Goal: Transaction & Acquisition: Obtain resource

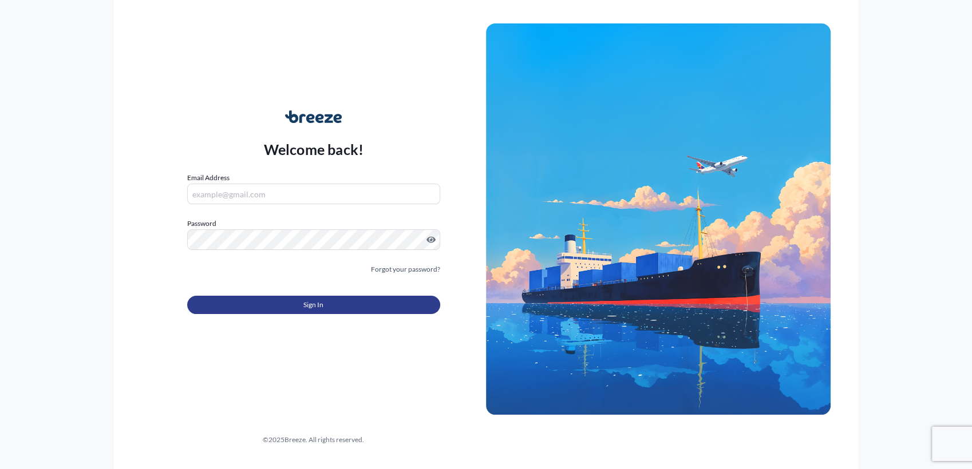
type input "[PERSON_NAME][EMAIL_ADDRESS][DOMAIN_NAME]"
click at [336, 305] on button "Sign In" at bounding box center [313, 305] width 253 height 18
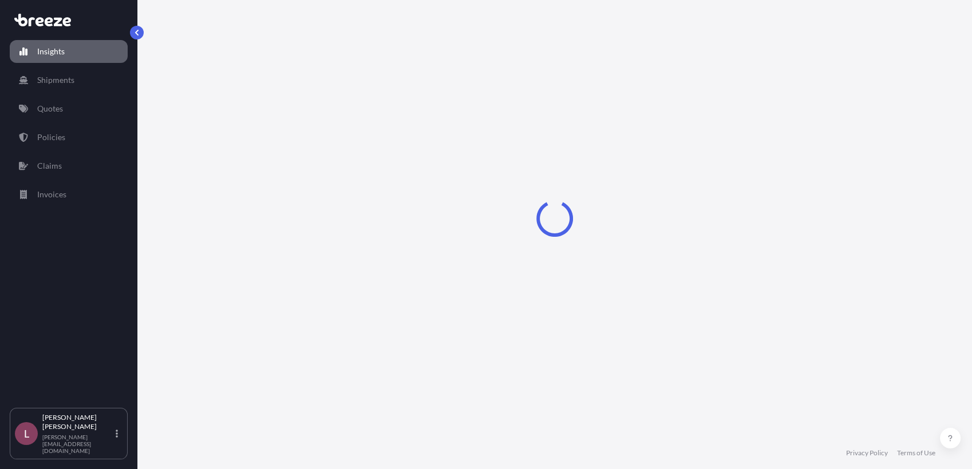
select select "2025"
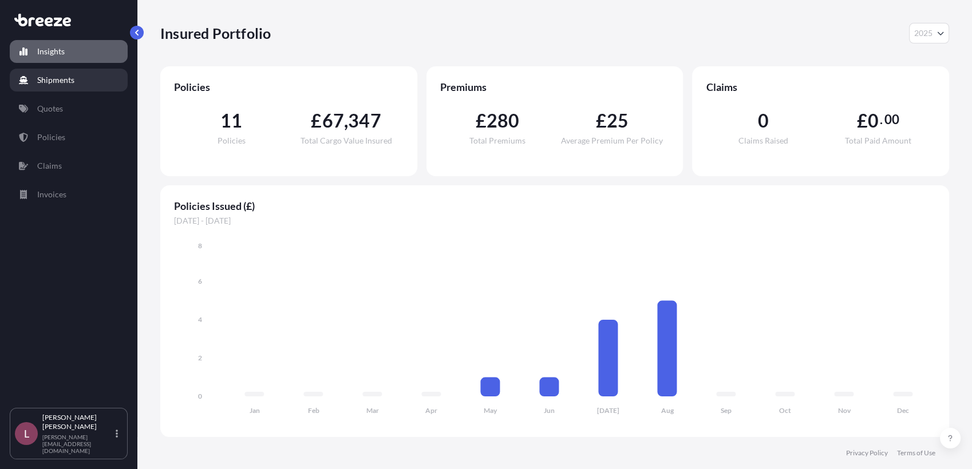
click at [81, 77] on link "Shipments" at bounding box center [69, 80] width 118 height 23
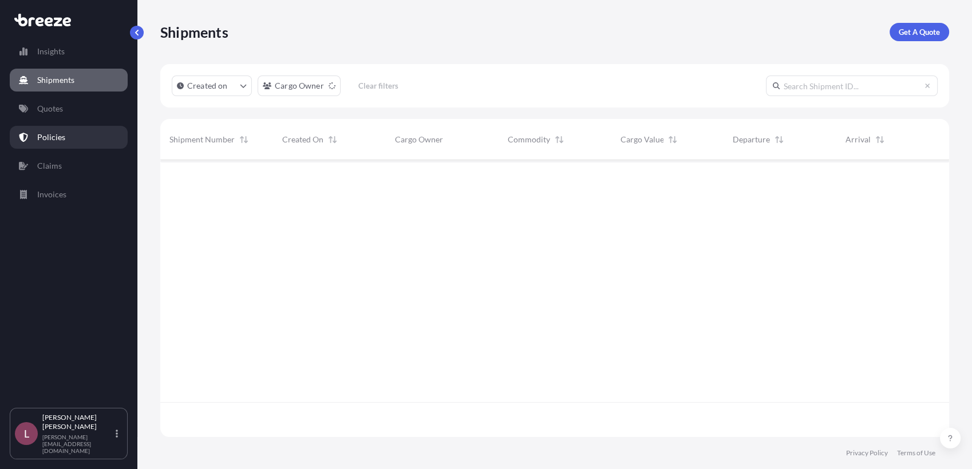
scroll to position [309, 779]
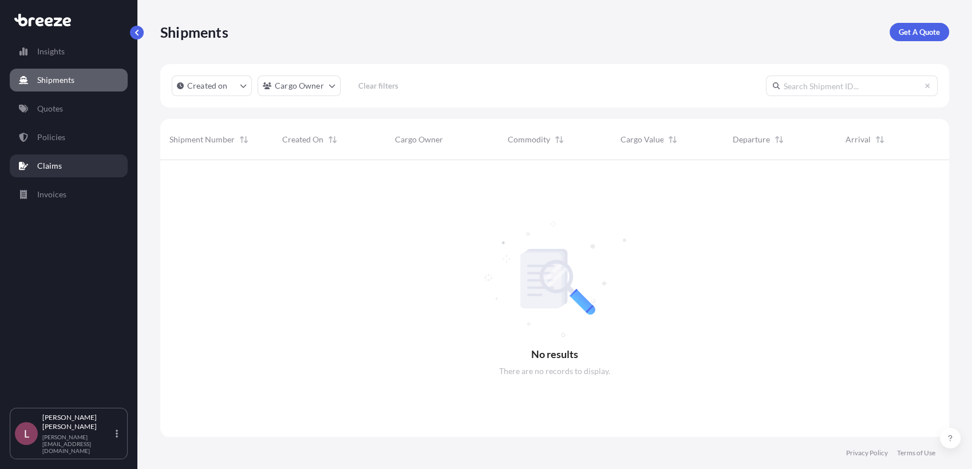
click at [78, 165] on link "Claims" at bounding box center [69, 166] width 118 height 23
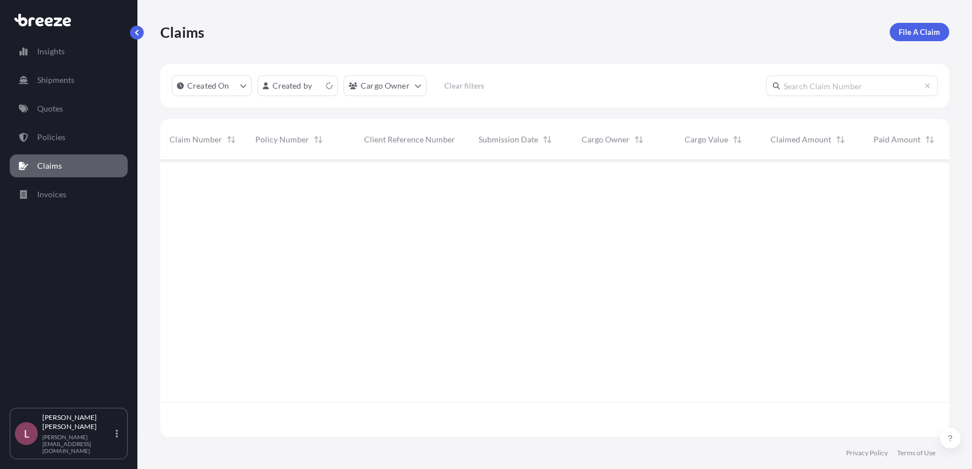
scroll to position [274, 779]
click at [63, 141] on p "Policies" at bounding box center [51, 137] width 28 height 11
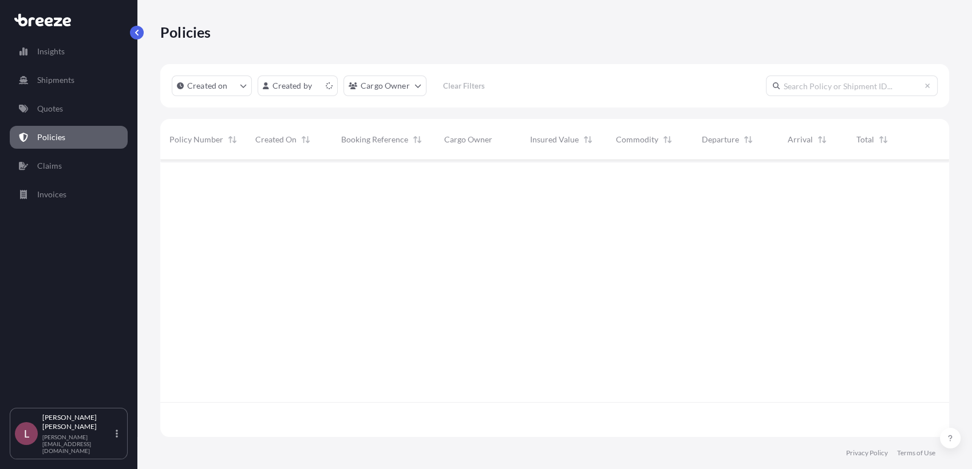
scroll to position [274, 779]
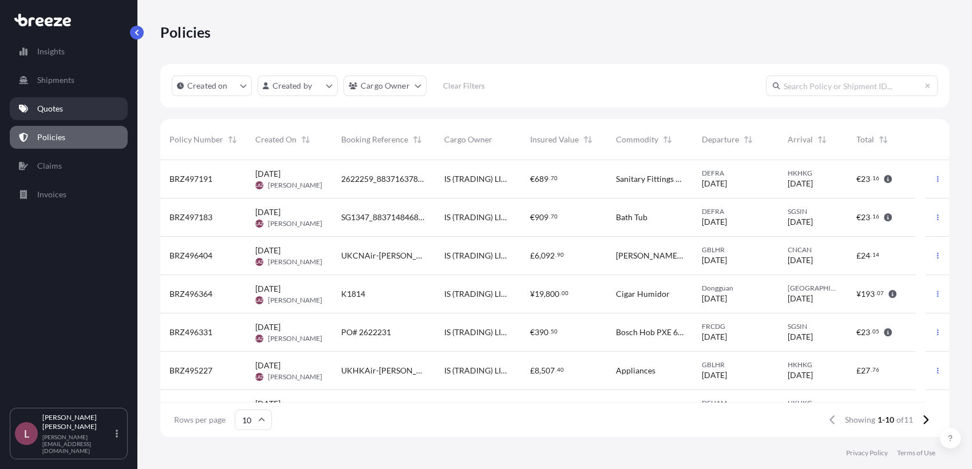
click at [74, 109] on link "Quotes" at bounding box center [69, 108] width 118 height 23
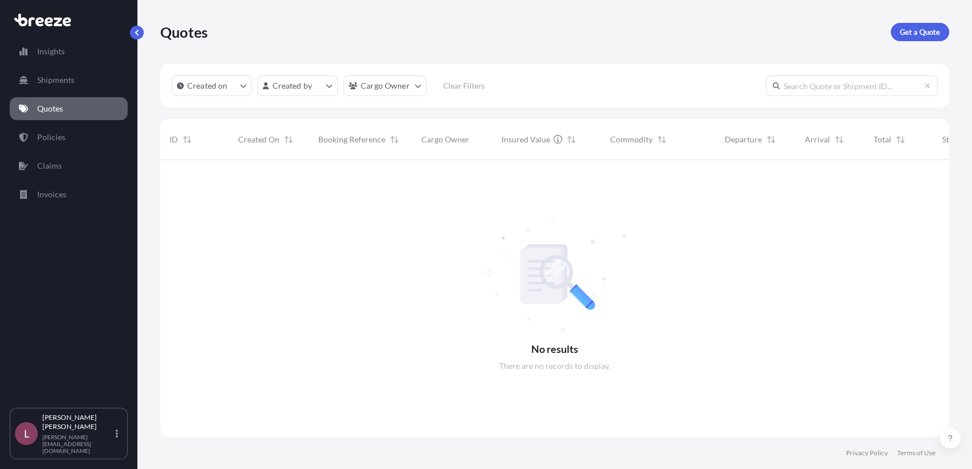
scroll to position [309, 779]
click at [905, 35] on p "Get a Quote" at bounding box center [920, 31] width 40 height 11
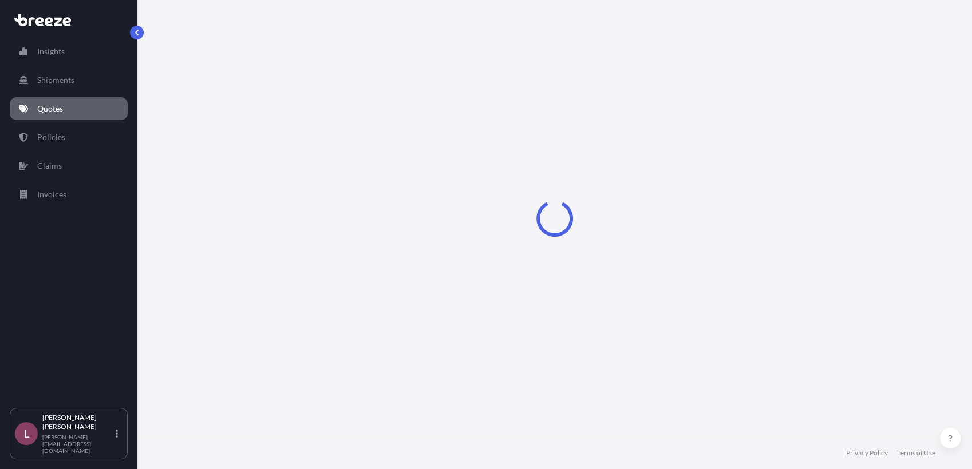
select select "Road"
select select "Sea"
select select "1"
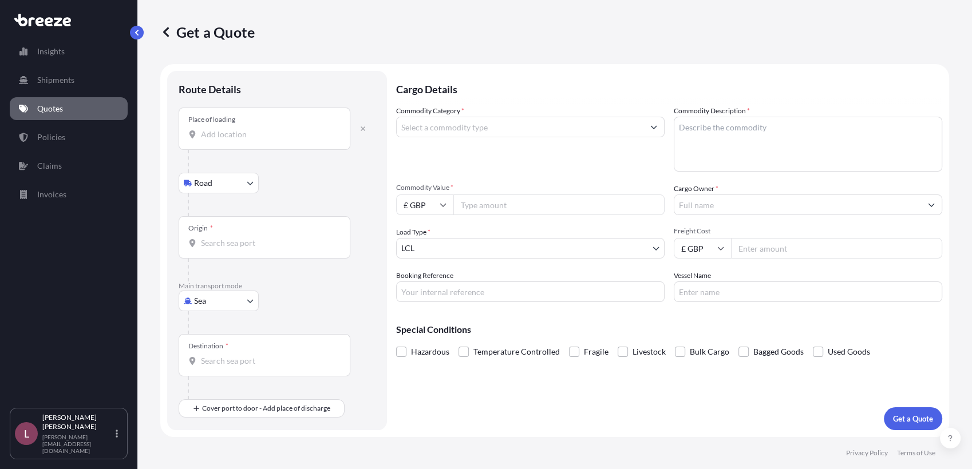
click at [252, 127] on div "Place of loading" at bounding box center [265, 129] width 172 height 42
click at [252, 129] on input "Place of loading" at bounding box center [268, 134] width 135 height 11
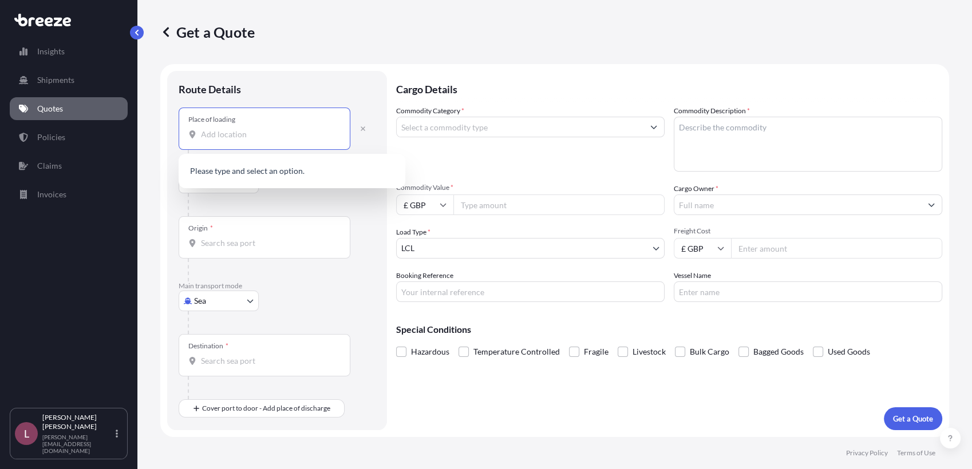
paste input "SL3 8AG"
click at [281, 177] on span "[STREET_ADDRESS]" at bounding box center [254, 172] width 72 height 11
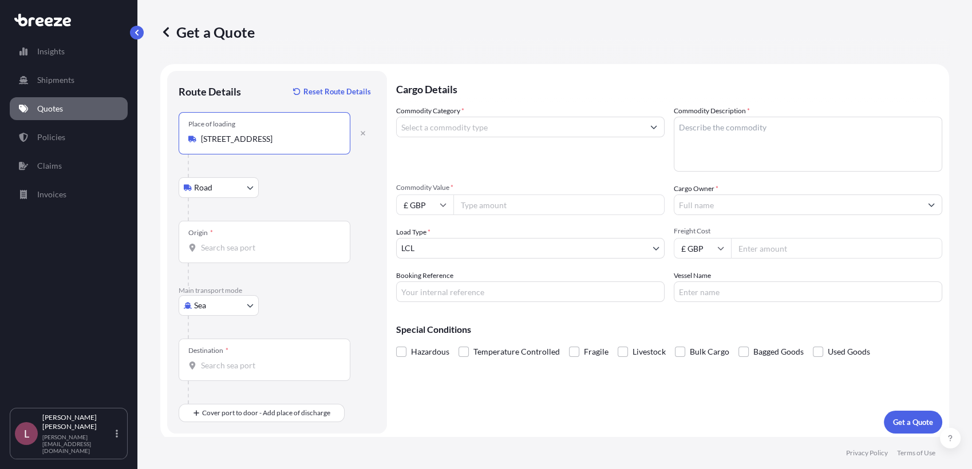
type input "[STREET_ADDRESS]"
click at [290, 241] on div "Origin *" at bounding box center [265, 242] width 172 height 42
click at [290, 242] on input "Origin *" at bounding box center [268, 247] width 135 height 11
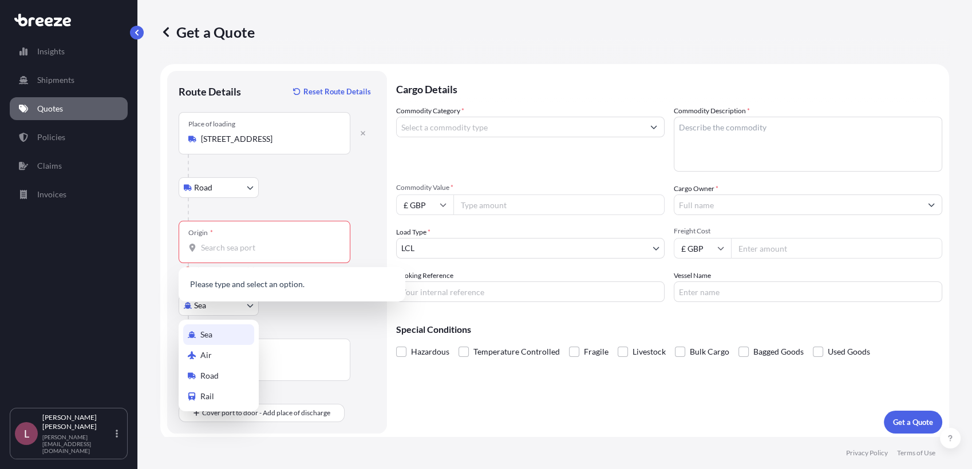
click at [250, 308] on body "1 option available. 0 options available. Insights Shipments Quotes Policies Cla…" at bounding box center [486, 234] width 972 height 469
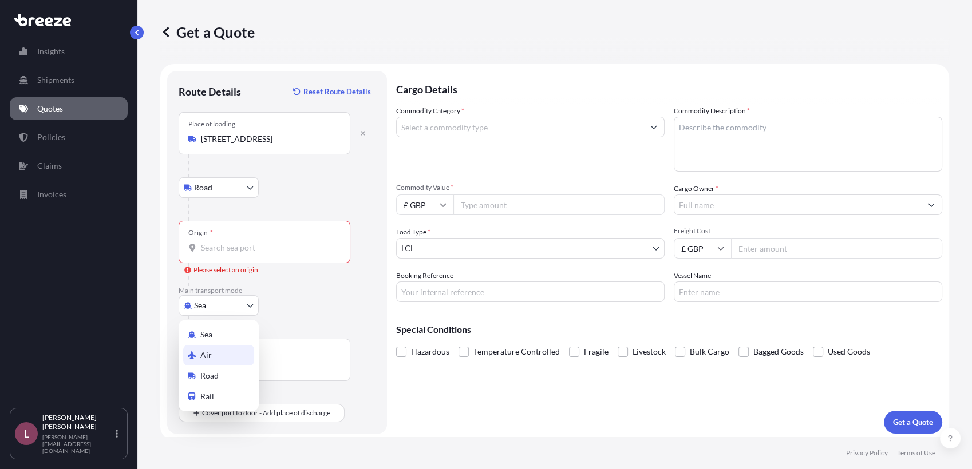
click at [229, 355] on div "Air" at bounding box center [218, 355] width 71 height 21
select select "Air"
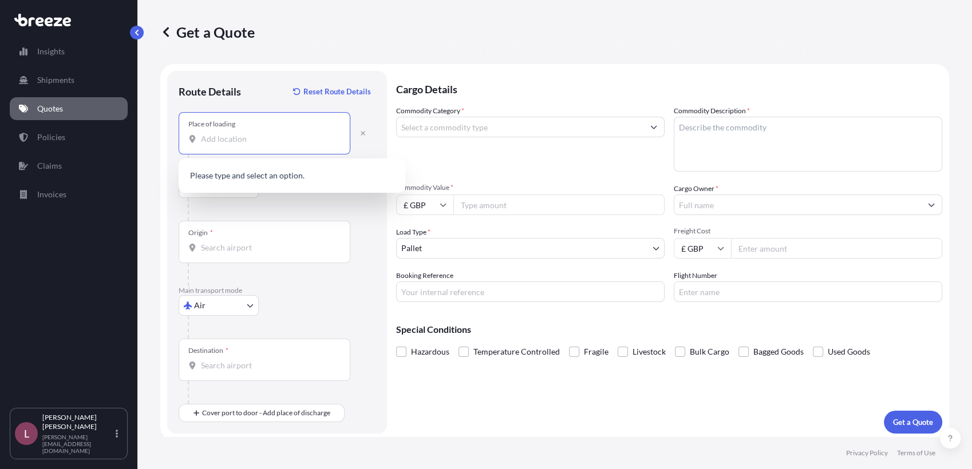
click at [278, 137] on input "Place of loading" at bounding box center [268, 138] width 135 height 11
paste input "SL3 8AG"
click at [271, 177] on span "[STREET_ADDRESS]" at bounding box center [254, 176] width 72 height 11
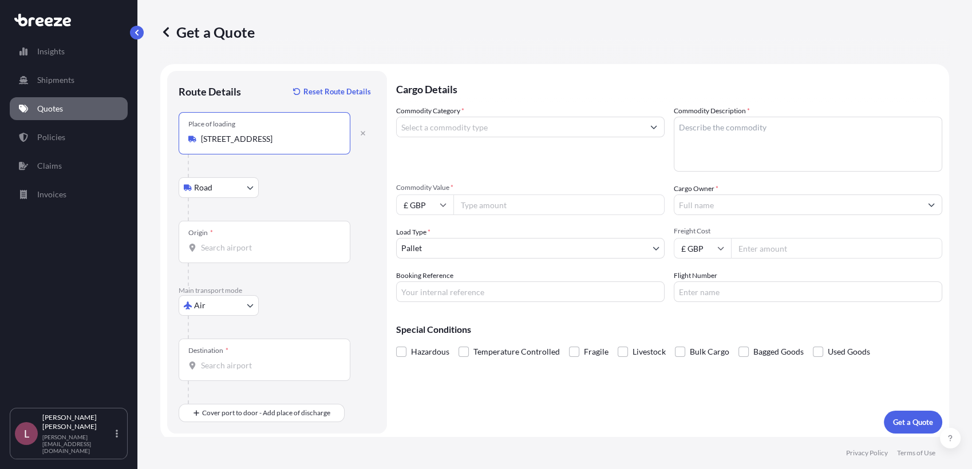
type input "[STREET_ADDRESS]"
click at [287, 191] on div "Road Road Rail" at bounding box center [277, 187] width 197 height 21
click at [289, 263] on div at bounding box center [269, 274] width 163 height 23
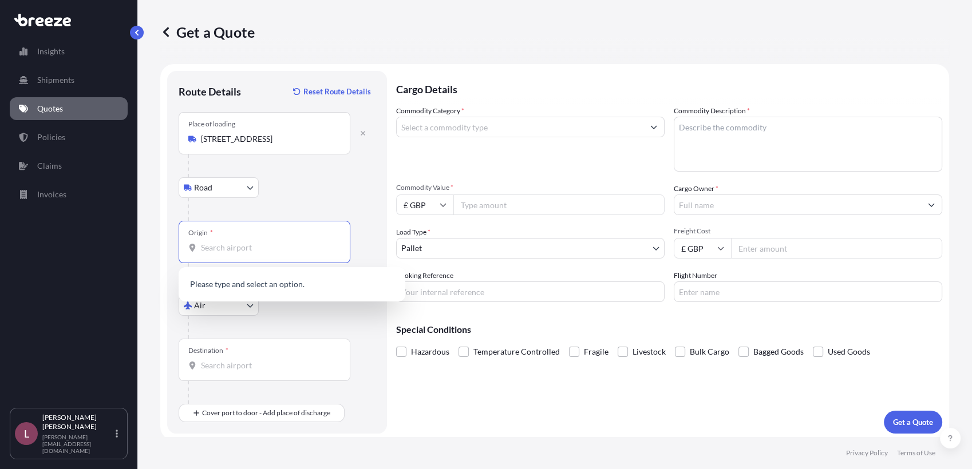
click at [287, 247] on input "Origin *" at bounding box center [268, 247] width 135 height 11
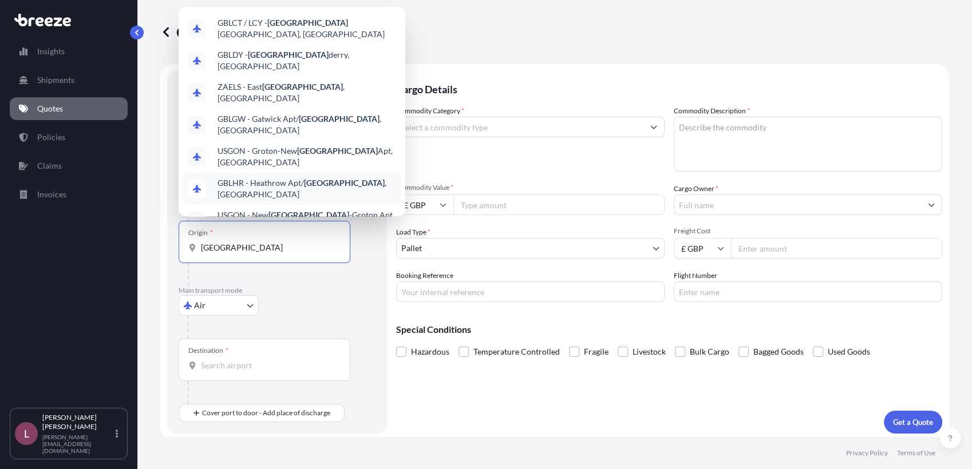
scroll to position [64, 0]
click at [285, 177] on span "GBLHR - Heathrow Apt/ [GEOGRAPHIC_DATA] , [GEOGRAPHIC_DATA]" at bounding box center [307, 188] width 179 height 23
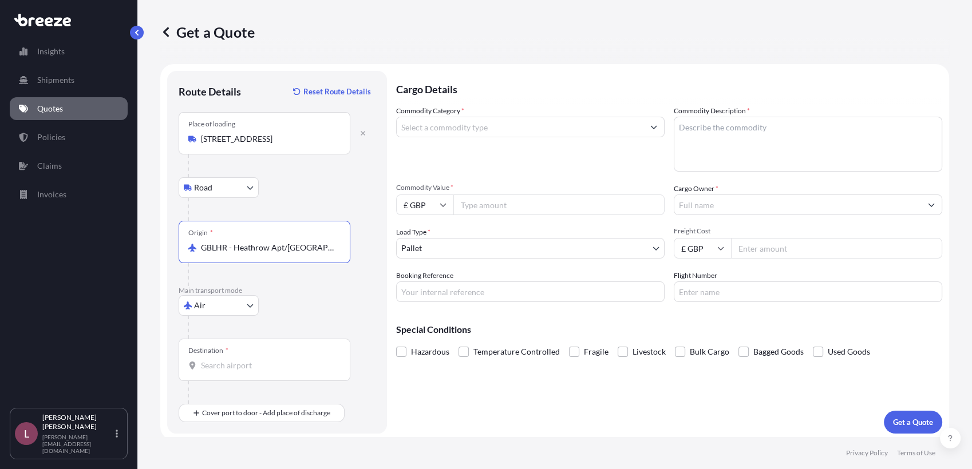
scroll to position [3, 0]
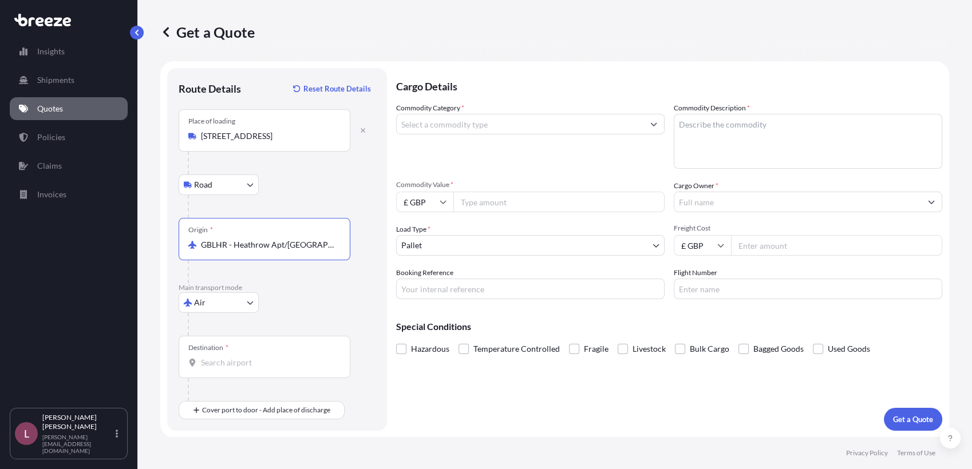
type input "GBLHR - Heathrow Apt/[GEOGRAPHIC_DATA], [GEOGRAPHIC_DATA]"
click at [272, 366] on input "Destination *" at bounding box center [268, 362] width 135 height 11
type input "SGSIN - [GEOGRAPHIC_DATA], [GEOGRAPHIC_DATA]"
click at [274, 405] on div "Road Road Rail" at bounding box center [277, 411] width 197 height 21
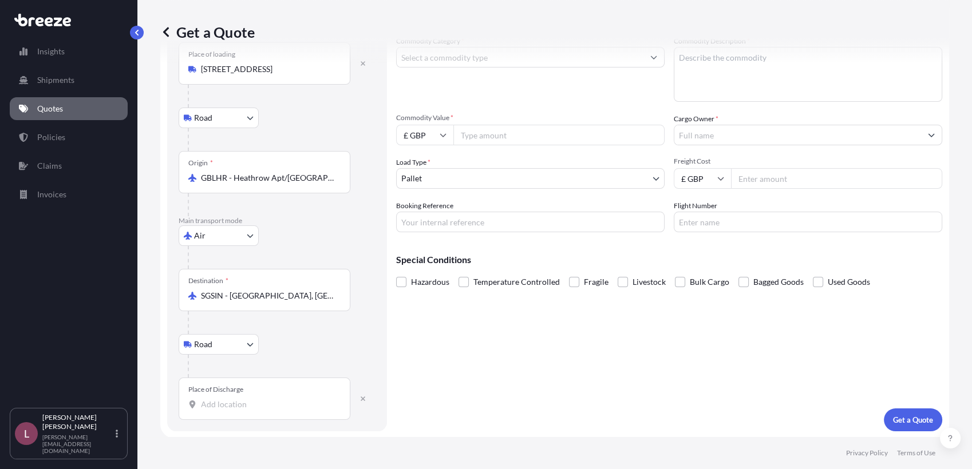
click at [251, 430] on div "Route Details Reset Route Details Place of loading [GEOGRAPHIC_DATA] Rail Origi…" at bounding box center [277, 216] width 220 height 431
click at [221, 430] on div "Route Details Reset Route Details Place of loading [GEOGRAPHIC_DATA] Rail Origi…" at bounding box center [277, 216] width 220 height 431
click at [239, 433] on form "Route Details Reset Route Details Place of loading [GEOGRAPHIC_DATA] Rail Origi…" at bounding box center [554, 216] width 789 height 444
click at [236, 429] on div "Route Details Reset Route Details Place of loading [GEOGRAPHIC_DATA] Rail Origi…" at bounding box center [277, 216] width 220 height 431
click at [254, 416] on div "Place of Discharge" at bounding box center [265, 399] width 172 height 42
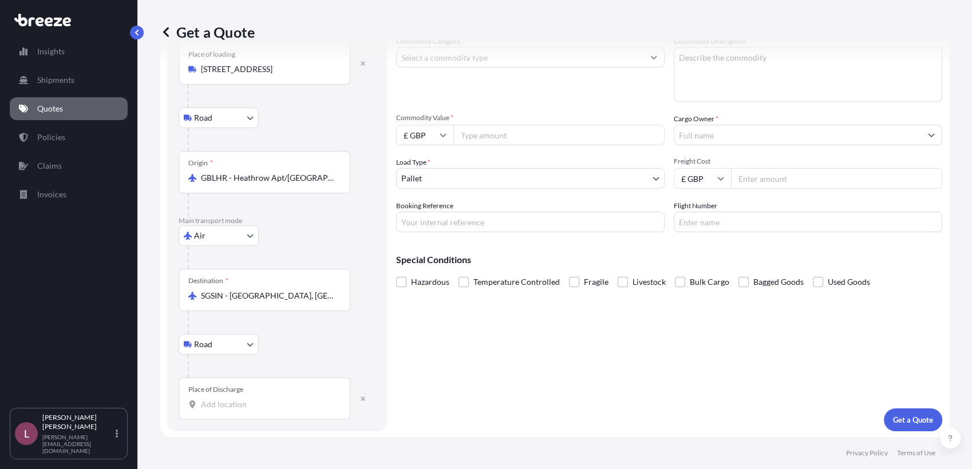
click at [254, 411] on input "Place of Discharge" at bounding box center [268, 404] width 135 height 11
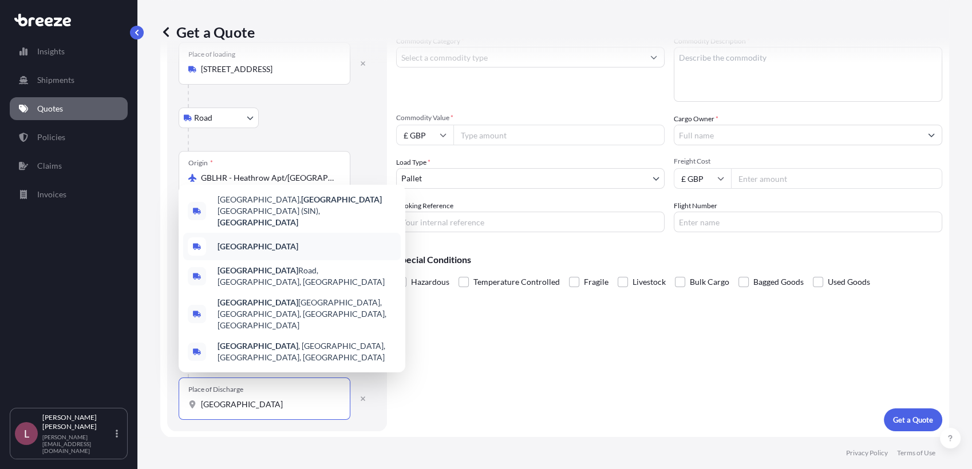
click at [259, 261] on div "[GEOGRAPHIC_DATA]" at bounding box center [292, 246] width 218 height 27
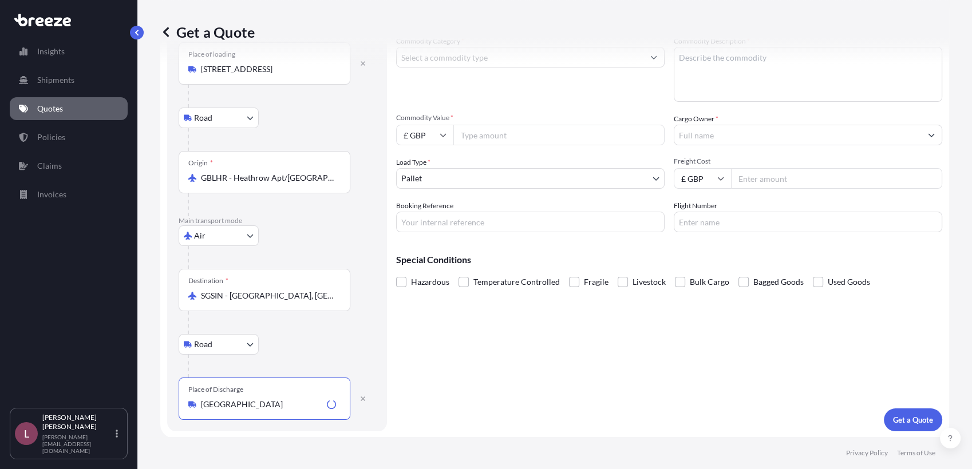
type input "[GEOGRAPHIC_DATA]"
click at [341, 336] on div "Road Road Rail" at bounding box center [277, 344] width 197 height 21
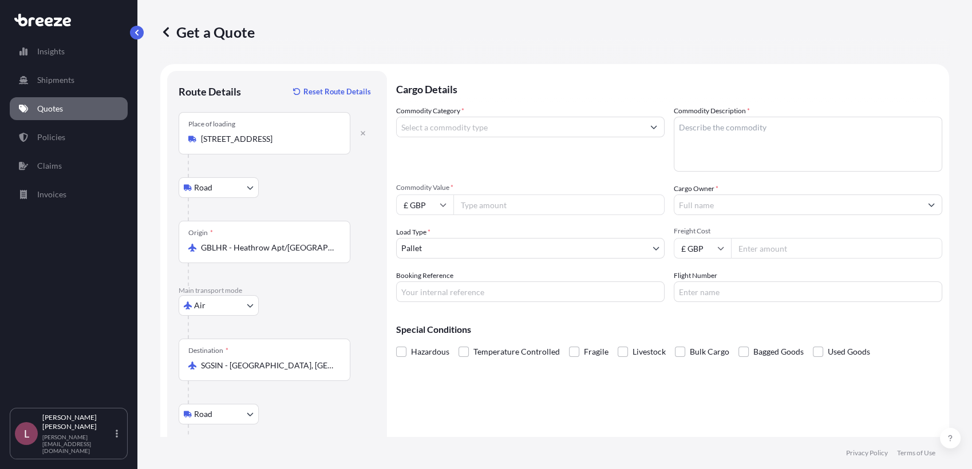
click at [500, 126] on input "Commodity Category *" at bounding box center [520, 127] width 247 height 21
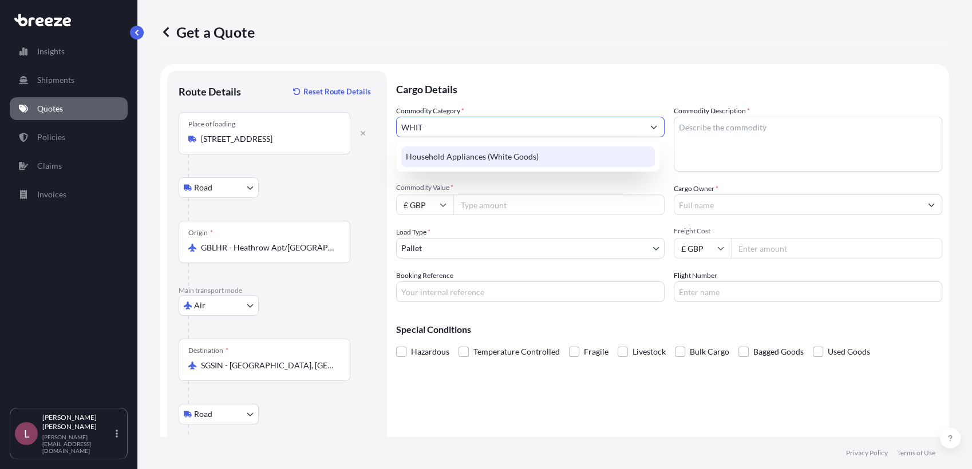
click at [511, 161] on div "Household Appliances (White Goods)" at bounding box center [528, 157] width 254 height 21
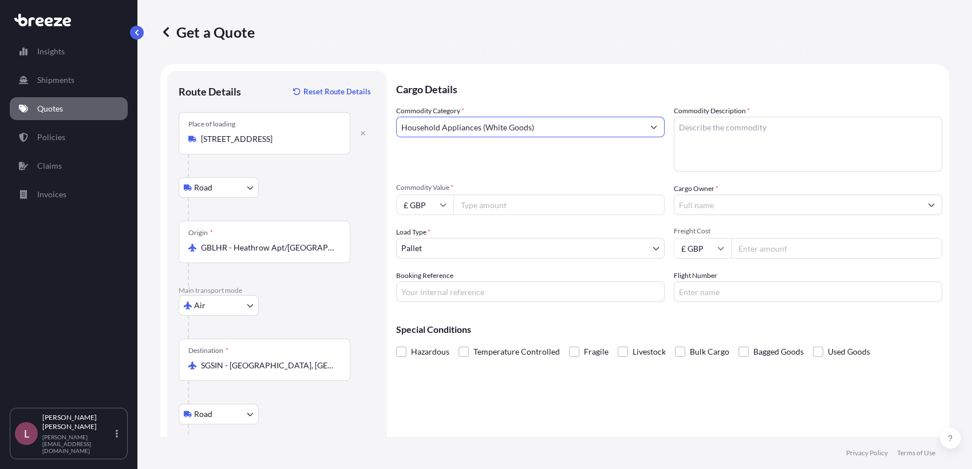
type input "Household Appliances (White Goods)"
click at [718, 145] on textarea "Commodity Description *" at bounding box center [808, 144] width 269 height 55
type textarea "K"
type textarea "Appliances"
click at [491, 206] on input "Commodity Value *" at bounding box center [558, 205] width 211 height 21
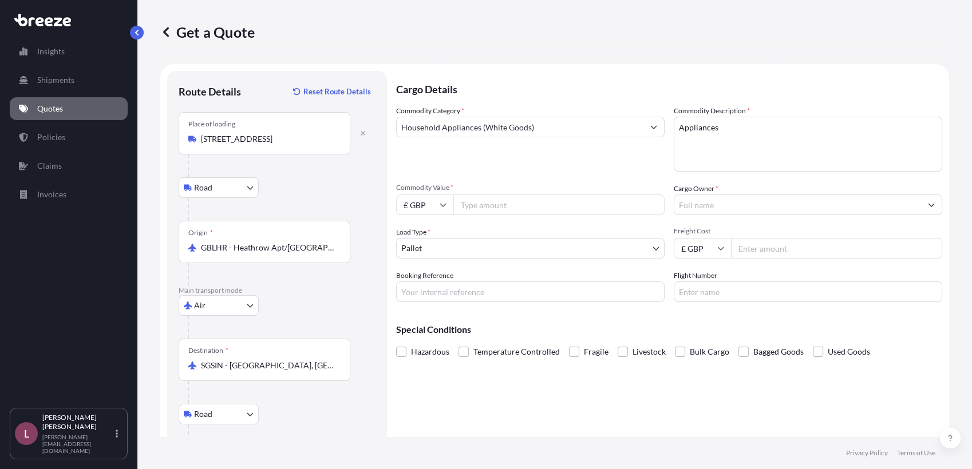
paste input "15776"
type input "15776"
click at [721, 211] on input "Cargo Owner *" at bounding box center [797, 205] width 247 height 21
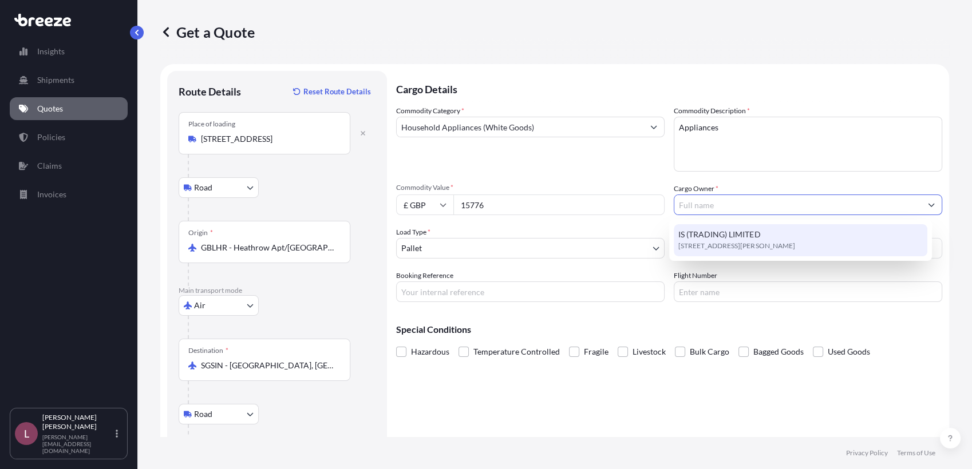
click at [710, 244] on span "[STREET_ADDRESS][PERSON_NAME]" at bounding box center [736, 245] width 116 height 11
type input "IS (TRADING) LIMITED"
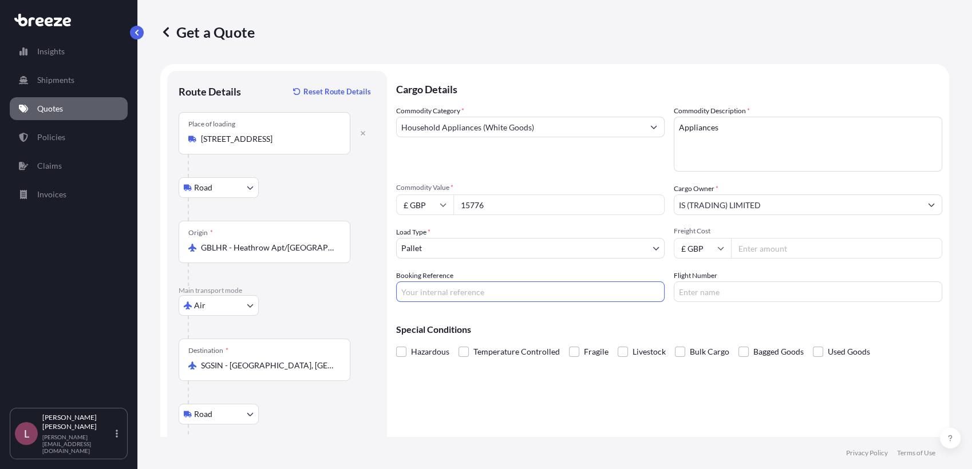
click at [596, 294] on input "Booking Reference" at bounding box center [530, 292] width 269 height 21
paste input "UKSGAir-[PERSON_NAME]-8B"
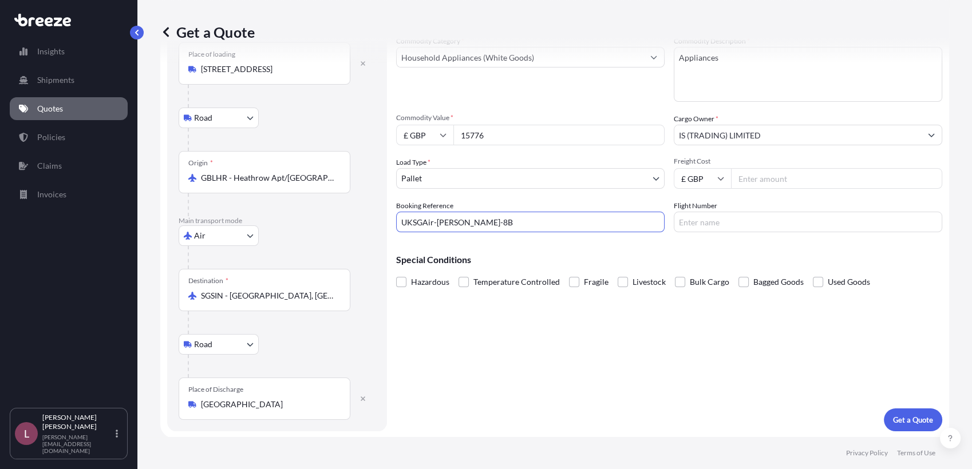
type input "UKSGAir-[PERSON_NAME]-8B"
click at [893, 415] on p "Get a Quote" at bounding box center [913, 420] width 40 height 11
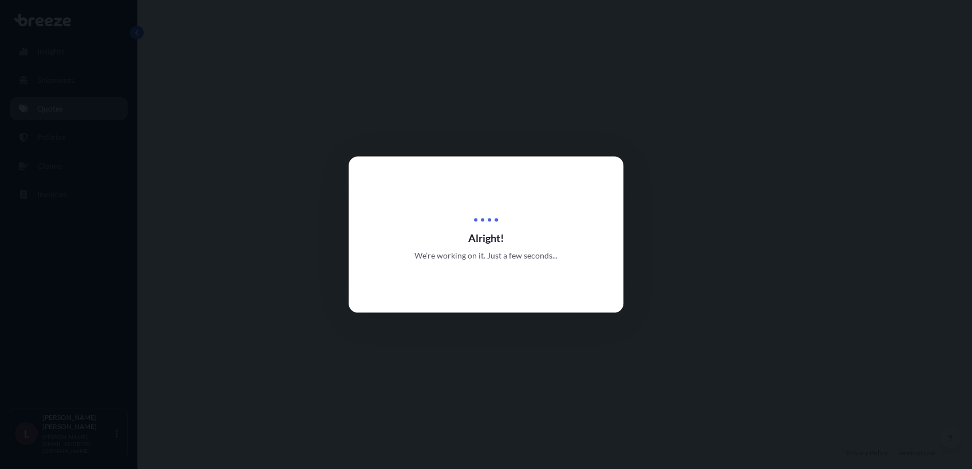
select select "Road"
select select "Air"
select select "Road"
select select "1"
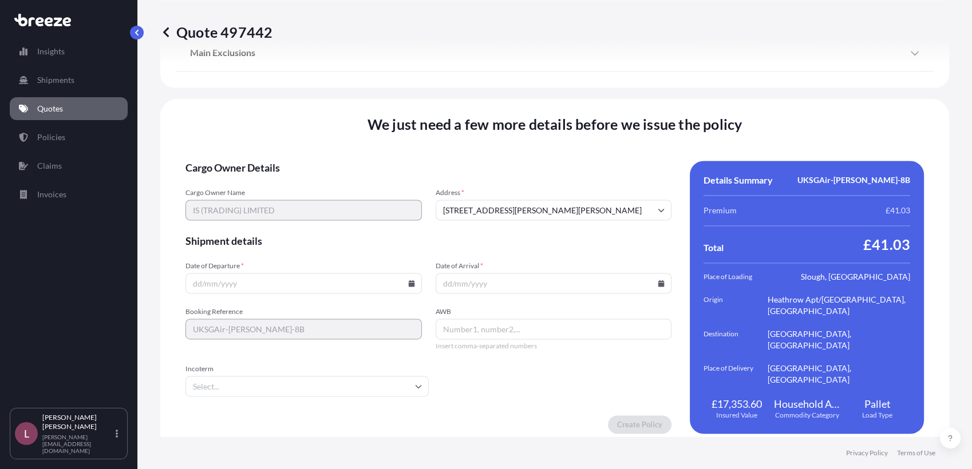
scroll to position [1562, 0]
click at [408, 279] on input "Date of Departure *" at bounding box center [304, 282] width 236 height 21
click at [405, 272] on input "Date of Departure *" at bounding box center [304, 282] width 236 height 21
click at [408, 279] on icon at bounding box center [411, 282] width 6 height 7
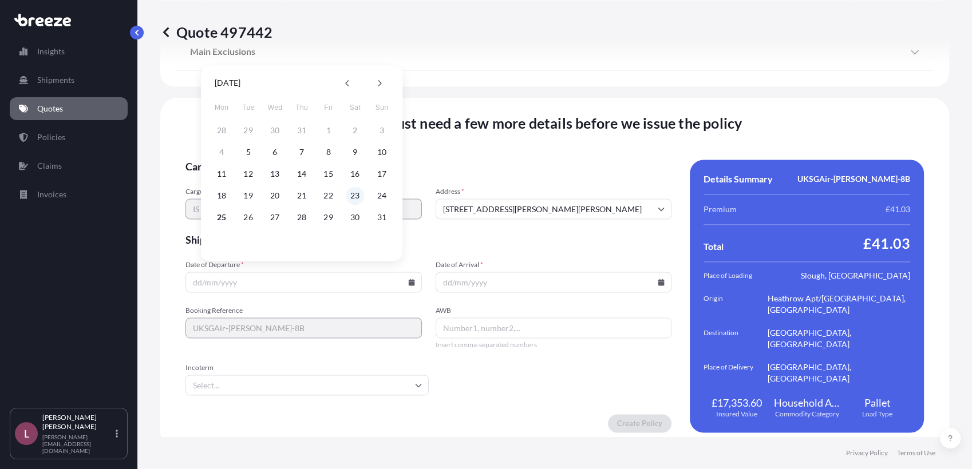
click at [349, 196] on button "23" at bounding box center [355, 196] width 18 height 18
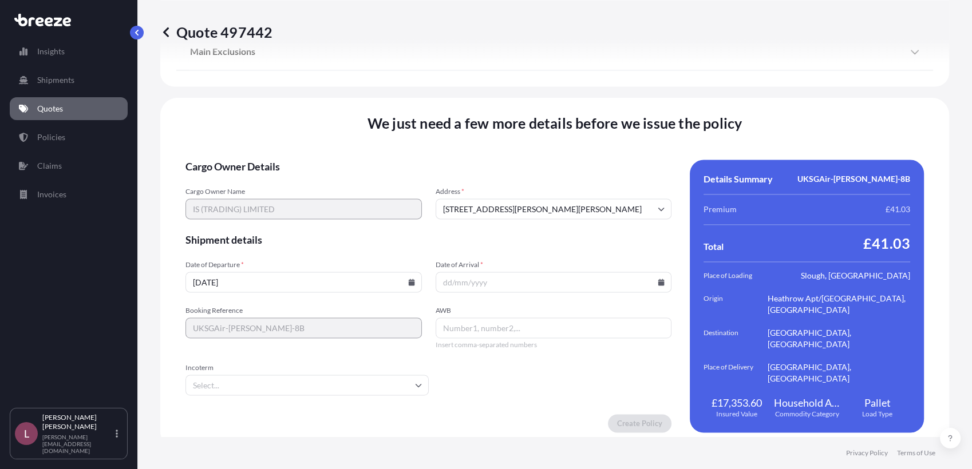
click at [658, 279] on icon at bounding box center [661, 282] width 6 height 7
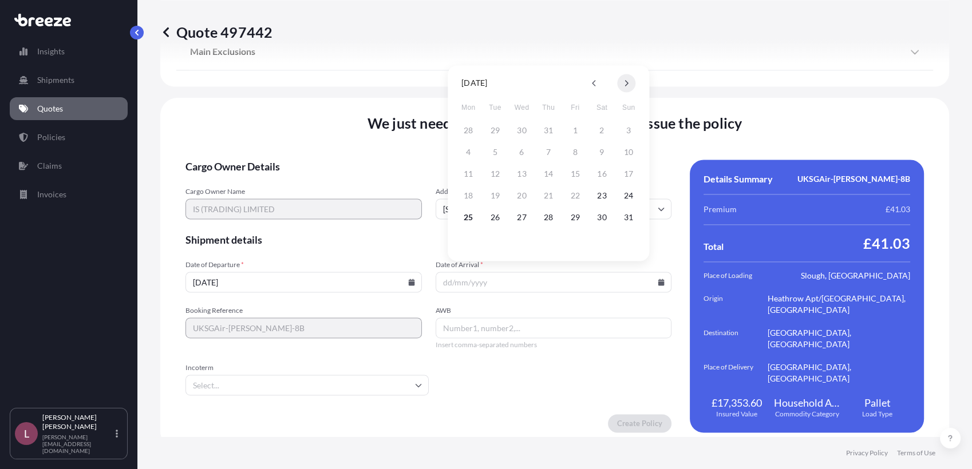
click at [630, 82] on button at bounding box center [626, 83] width 18 height 18
click at [408, 279] on icon at bounding box center [411, 282] width 6 height 7
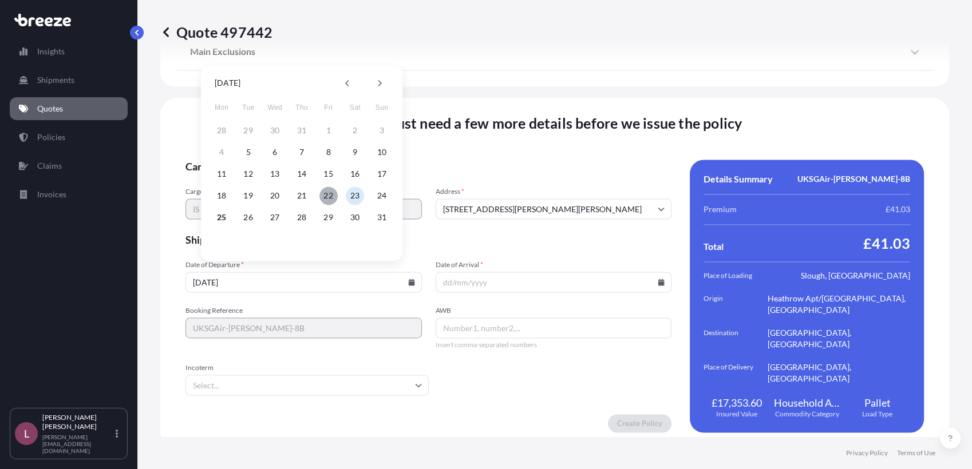
click at [322, 195] on button "22" at bounding box center [328, 196] width 18 height 18
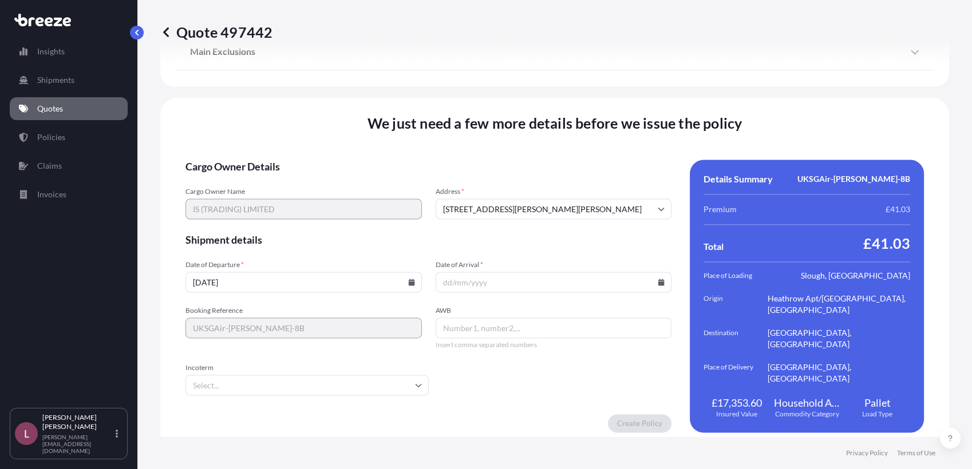
type input "[DATE]"
click at [658, 279] on icon at bounding box center [661, 282] width 6 height 7
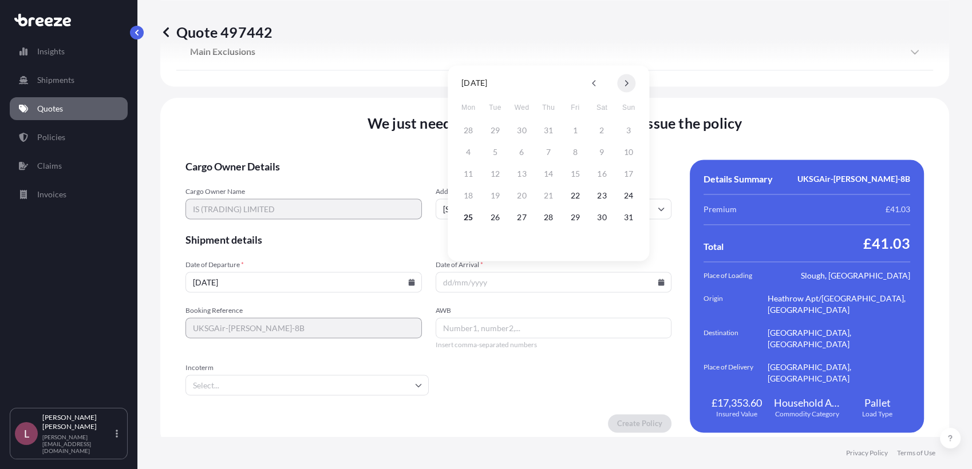
click at [628, 86] on icon at bounding box center [626, 83] width 5 height 7
click at [576, 149] on button "12" at bounding box center [575, 152] width 18 height 18
type input "[DATE]"
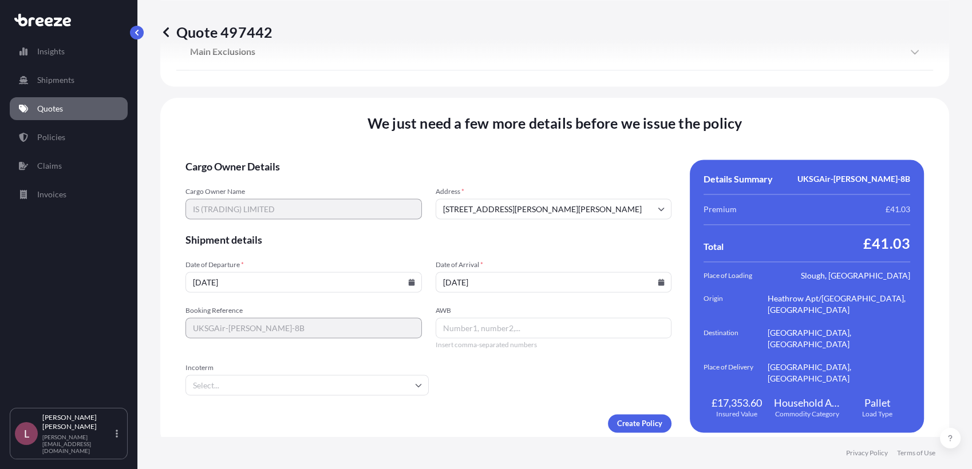
click at [526, 326] on input "AWB" at bounding box center [554, 328] width 236 height 21
paste input "S2501270596 / S2501270625"
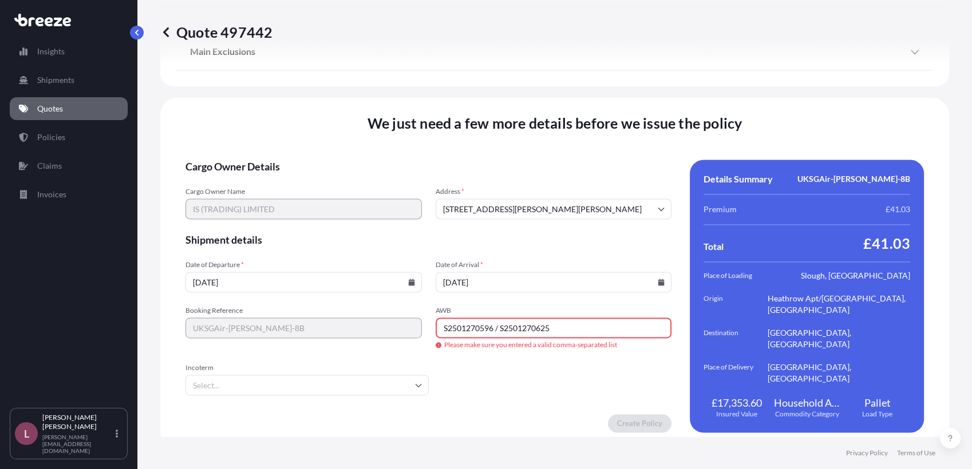
click at [496, 319] on input "S2501270596 / S2501270625" at bounding box center [554, 328] width 236 height 21
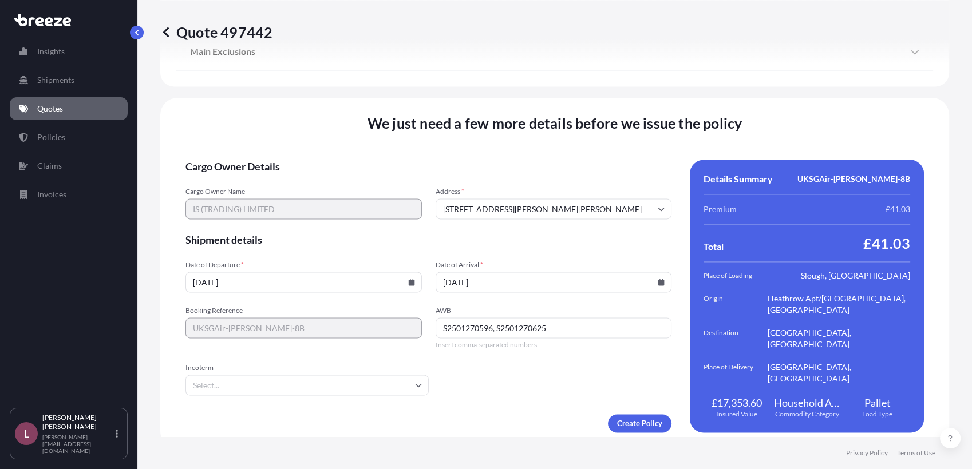
type input "S2501270596, S2501270625"
click at [535, 364] on form "Cargo Owner Details Cargo Owner Name IS (TRADING) LIMITED Address * [STREET_ADD…" at bounding box center [429, 296] width 486 height 273
click at [491, 383] on form "Cargo Owner Details Cargo Owner Name IS (TRADING) LIMITED Address * [STREET_ADD…" at bounding box center [429, 296] width 486 height 273
click at [499, 386] on form "Cargo Owner Details Cargo Owner Name IS (TRADING) LIMITED Address * [STREET_ADD…" at bounding box center [429, 296] width 486 height 273
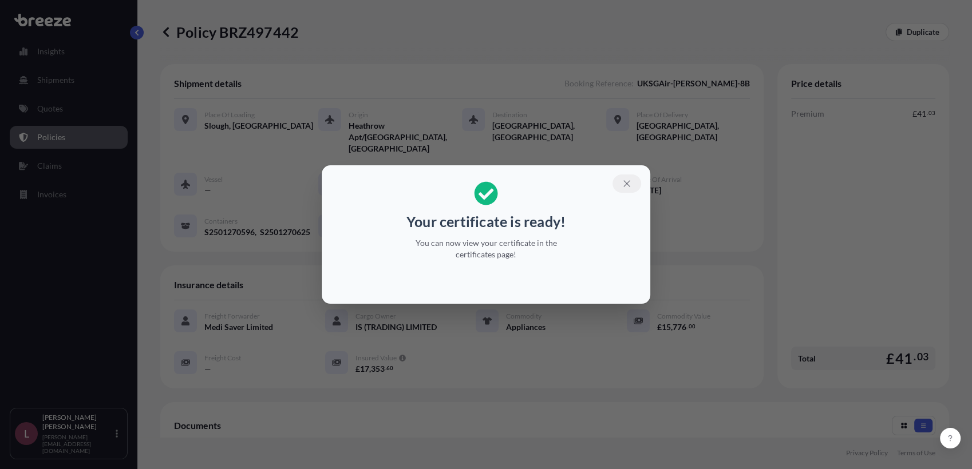
click at [626, 185] on icon "button" at bounding box center [626, 183] width 6 height 6
